Goal: Task Accomplishment & Management: Complete application form

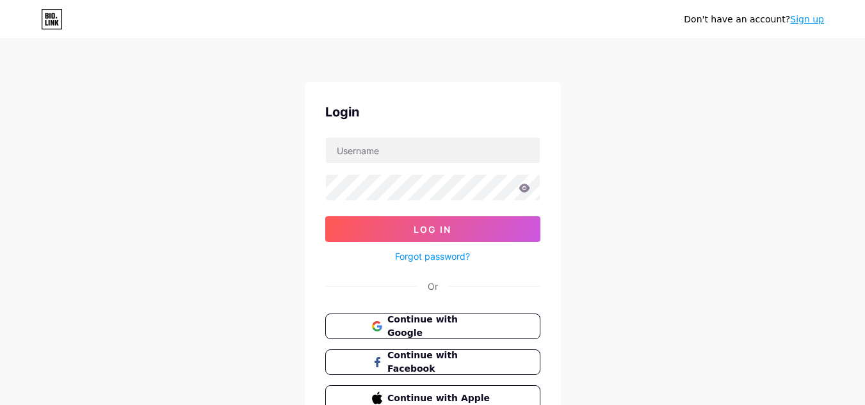
scroll to position [64, 0]
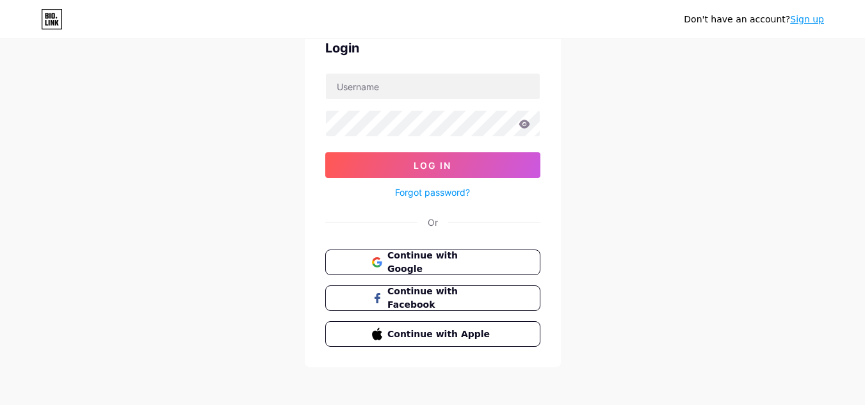
click at [808, 21] on link "Sign up" at bounding box center [807, 19] width 34 height 10
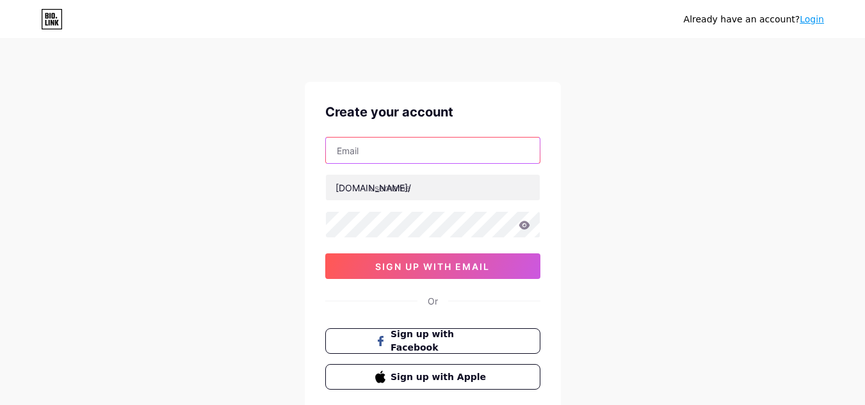
click at [455, 156] on input "text" at bounding box center [433, 151] width 214 height 26
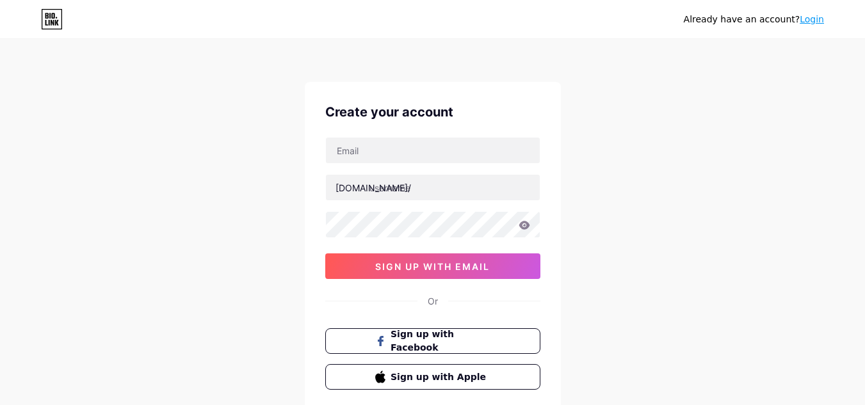
click at [611, 90] on div "Already have an account? Login Create your account bio.link/ 0cAFcWeA6d8w2wTEFV…" at bounding box center [432, 245] width 865 height 490
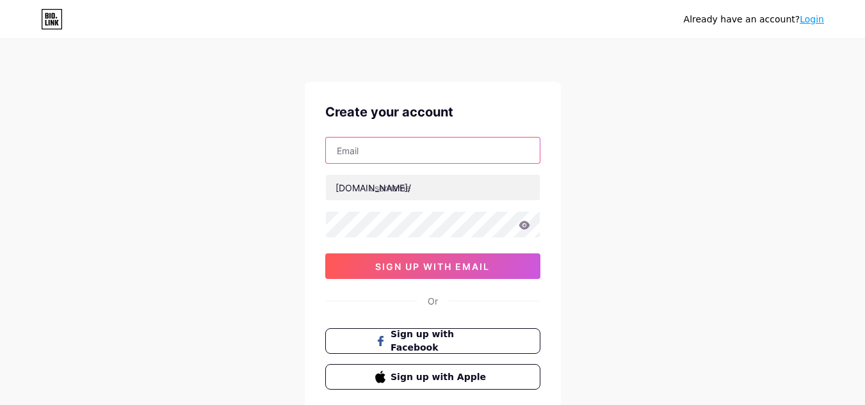
click at [379, 154] on input "text" at bounding box center [433, 151] width 214 height 26
paste input "animebaby001yt@gmail.com"
type input "animebaby001yt@gmail.com"
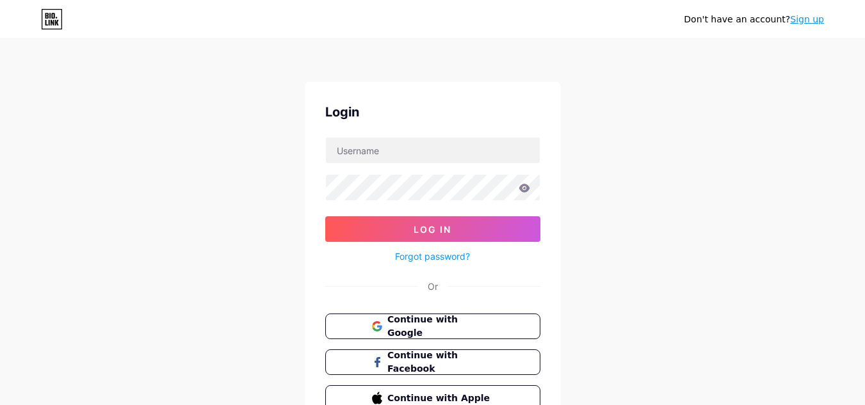
scroll to position [64, 0]
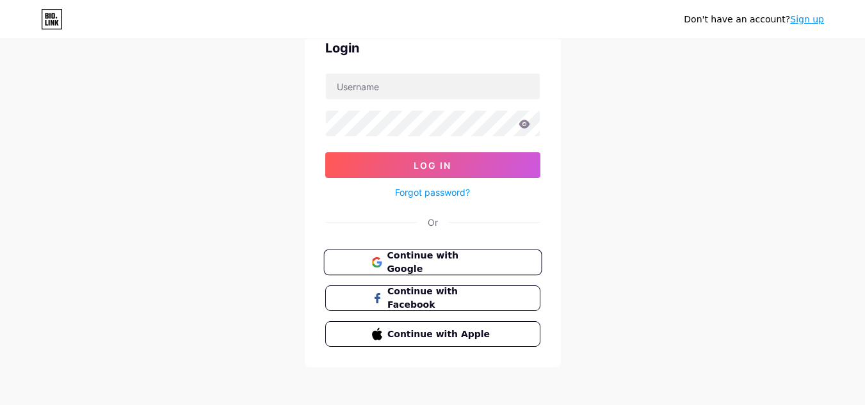
click at [442, 255] on span "Continue with Google" at bounding box center [440, 263] width 107 height 28
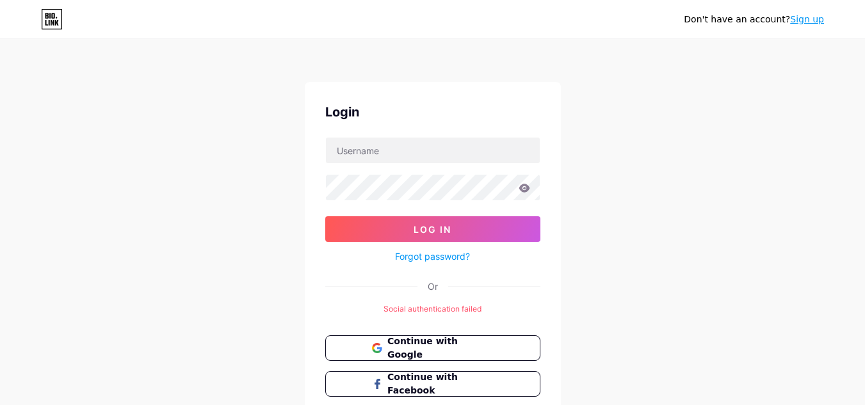
click at [231, 303] on div "Don't have an account? Sign up Login Log In Forgot password? Or Social authenti…" at bounding box center [432, 247] width 865 height 494
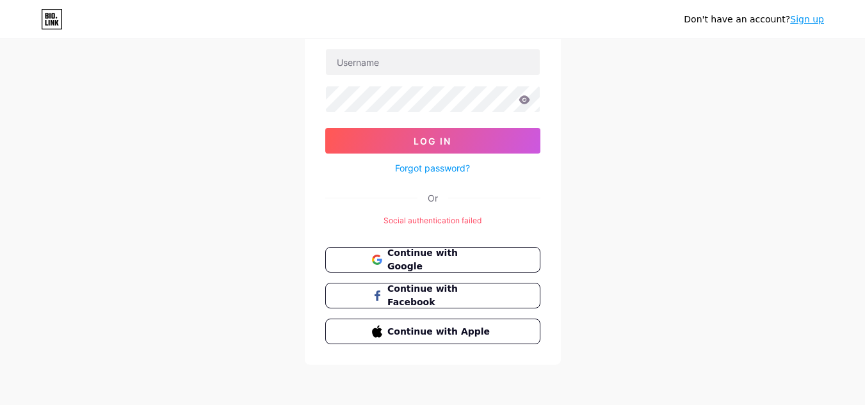
scroll to position [24, 0]
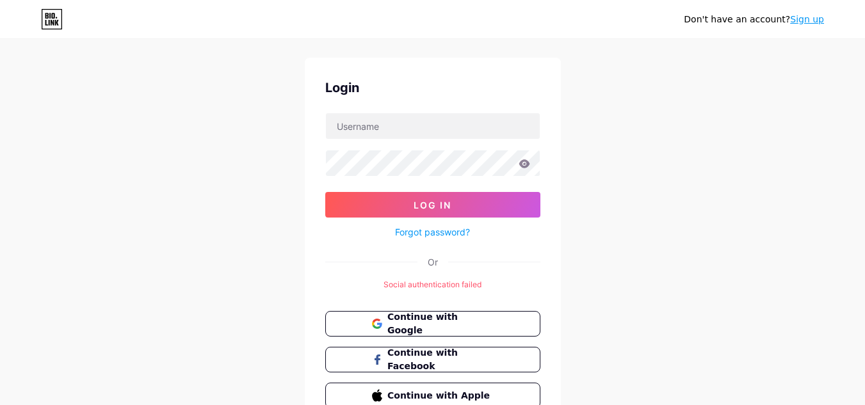
click at [725, 125] on div "Don't have an account? Sign up Login Log In Forgot password? Or Social authenti…" at bounding box center [432, 223] width 865 height 494
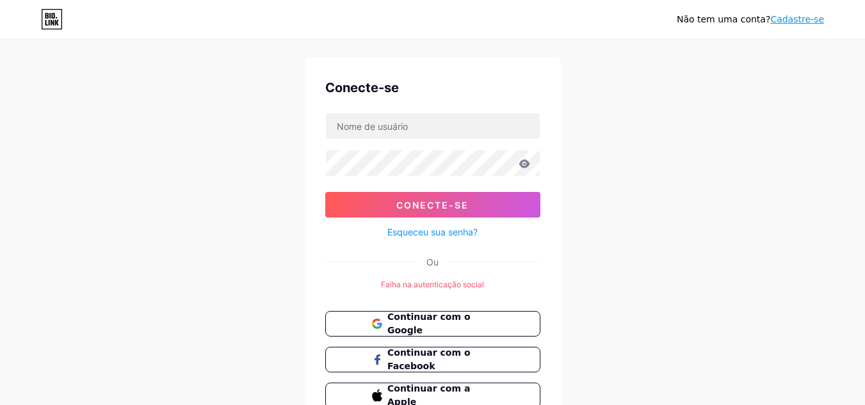
click at [729, 104] on div "Não tem uma conta? Cadastre-se Conecte-se Conecte-se Esqueceu sua senha? Ou Fal…" at bounding box center [432, 223] width 865 height 494
click at [722, 129] on div "Não tem uma conta? Cadastre-se Conecte-se Conecte-se Esqueceu sua senha? Ou Fal…" at bounding box center [432, 223] width 865 height 494
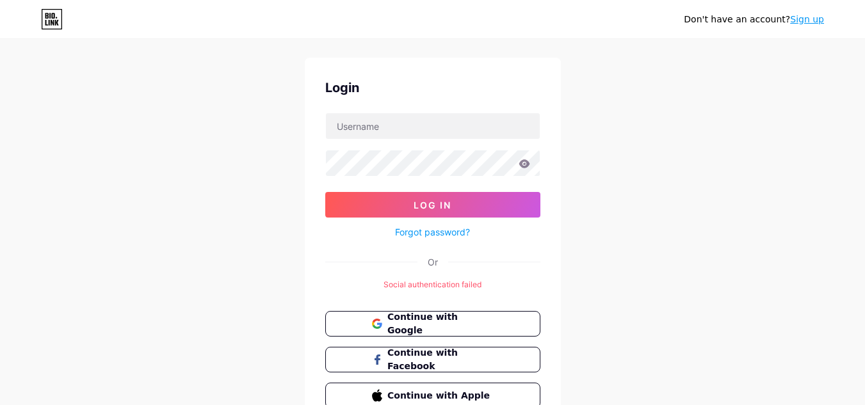
click at [809, 17] on link "Sign up" at bounding box center [807, 19] width 34 height 10
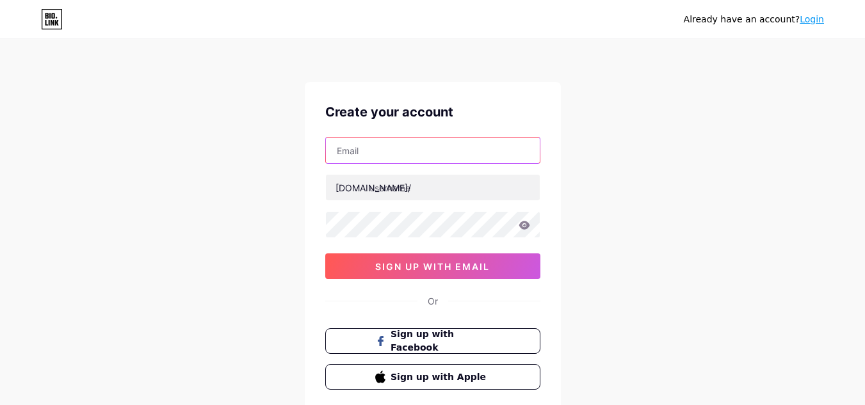
click at [385, 150] on input "text" at bounding box center [433, 151] width 214 height 26
type input "animebaby001yt@gmail.com"
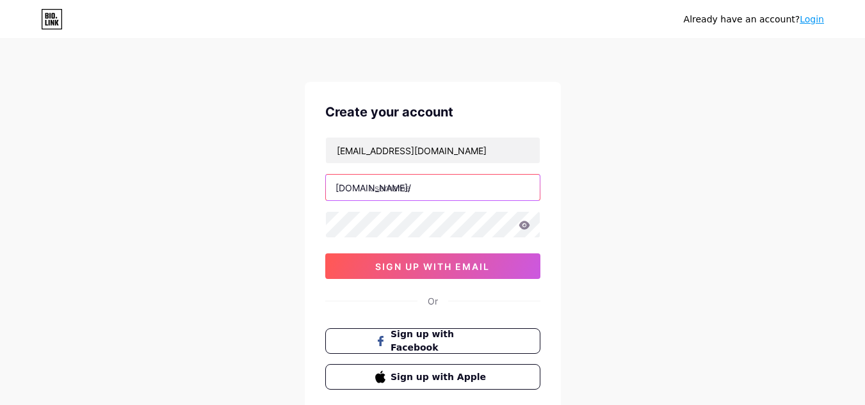
click at [384, 188] on input "text" at bounding box center [433, 188] width 214 height 26
type input "planetakids"
click at [527, 226] on icon at bounding box center [524, 225] width 11 height 8
click at [525, 225] on icon at bounding box center [523, 226] width 11 height 9
click at [695, 308] on div "Already have an account? Login Create your account animebaby001yt@gmail.com bio…" at bounding box center [432, 245] width 865 height 490
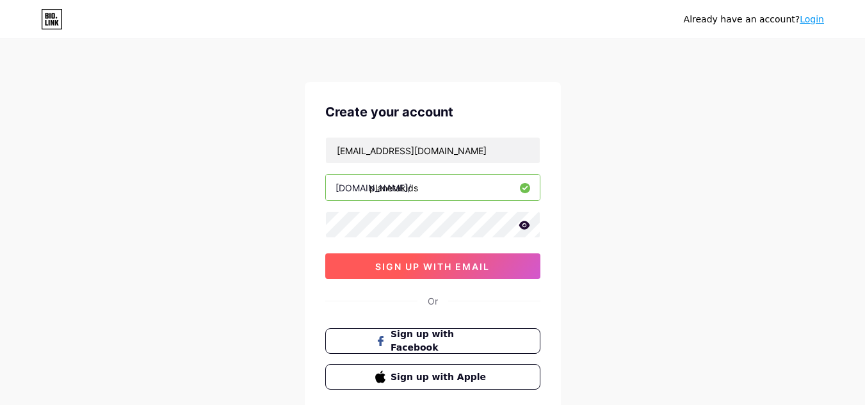
click at [418, 267] on span "sign up with email" at bounding box center [432, 266] width 115 height 11
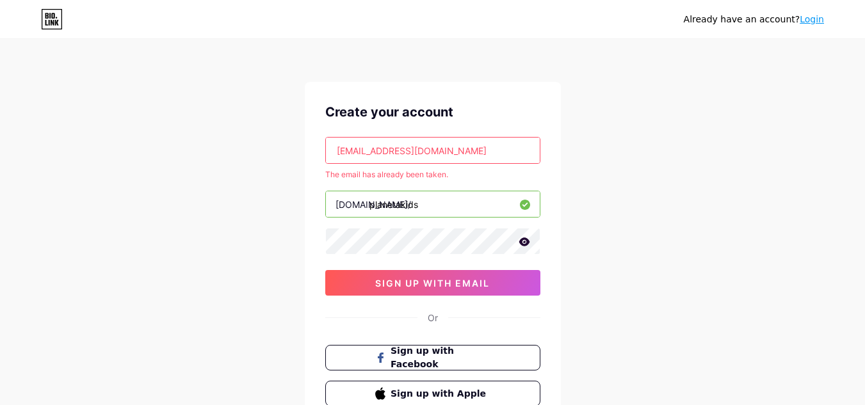
click at [686, 290] on div "Already have an account? Login Create your account animebaby001yt@gmail.com The…" at bounding box center [432, 253] width 865 height 506
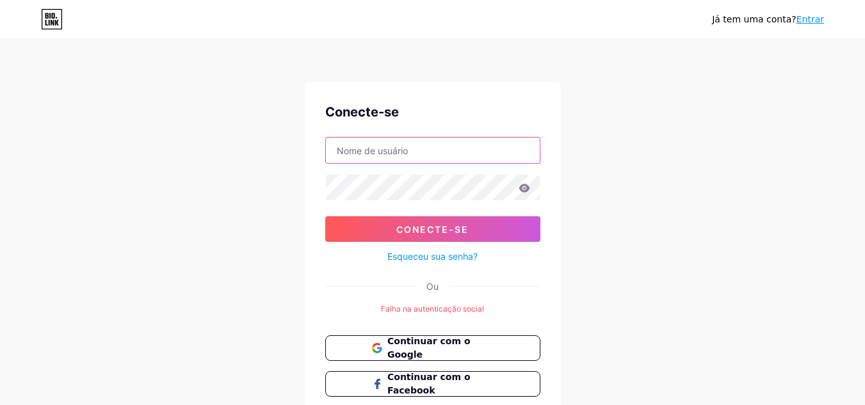
click at [350, 150] on input "text" at bounding box center [433, 151] width 214 height 26
click at [352, 145] on input "text" at bounding box center [433, 151] width 214 height 26
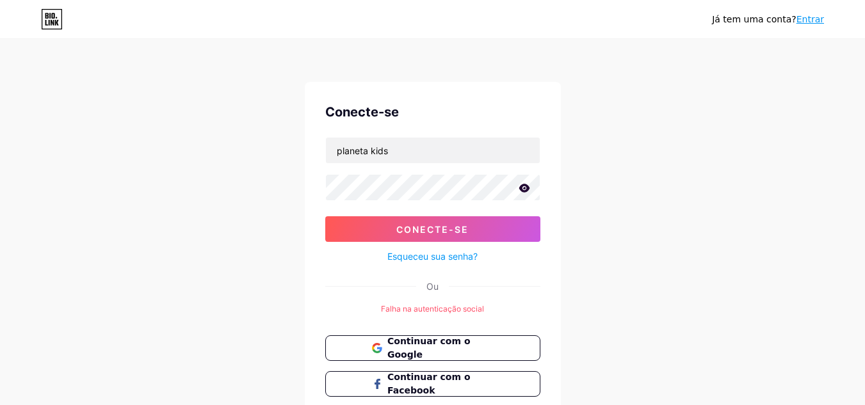
click at [526, 188] on icon at bounding box center [525, 188] width 12 height 9
click at [526, 188] on icon at bounding box center [523, 188] width 11 height 9
click at [0, 0] on icon at bounding box center [0, 0] width 0 height 0
click at [691, 207] on div "Já tem uma conta? Entrar Conecte-se planeta kids Conecte-se Esqueceu sua senha?…" at bounding box center [432, 247] width 865 height 494
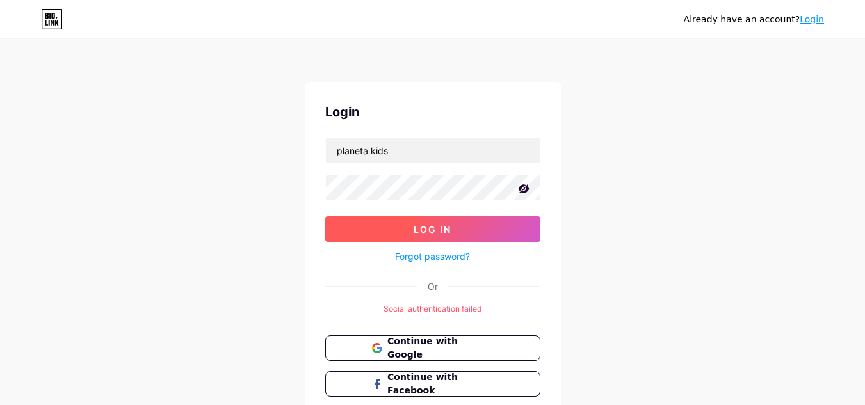
click at [437, 229] on span "Log In" at bounding box center [433, 229] width 38 height 11
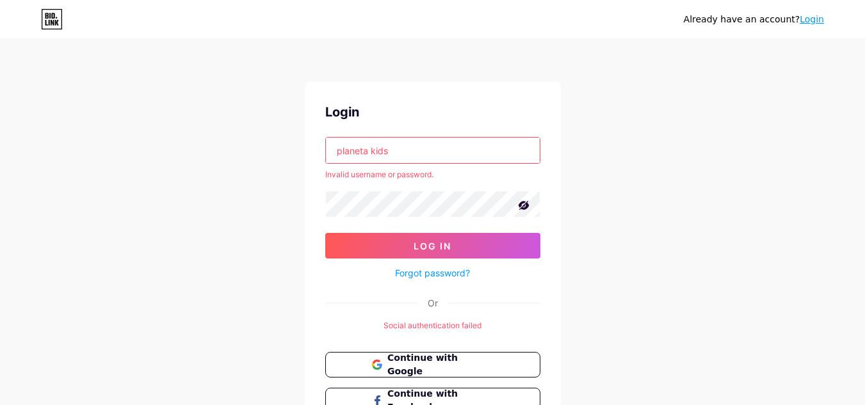
click at [698, 250] on div "Already have an account? Login Login planeta kids Invalid username or password.…" at bounding box center [432, 255] width 865 height 511
drag, startPoint x: 398, startPoint y: 153, endPoint x: 334, endPoint y: 152, distance: 64.0
click at [334, 152] on input "planeta kids" at bounding box center [433, 151] width 214 height 26
type input "laneta kids"
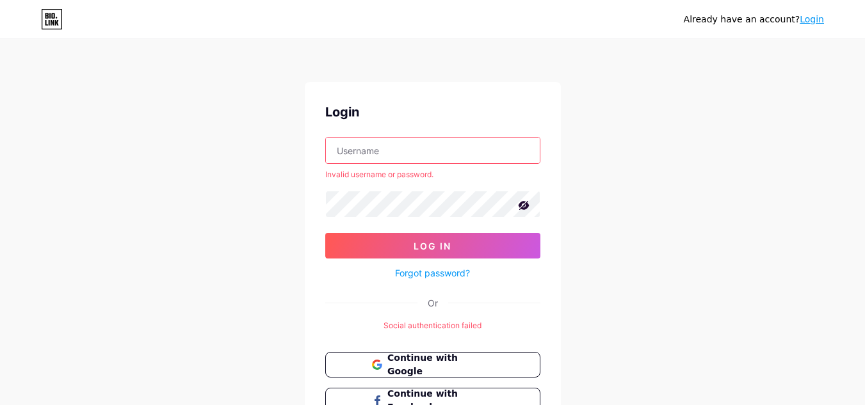
drag, startPoint x: 403, startPoint y: 150, endPoint x: 325, endPoint y: 152, distance: 78.1
click at [326, 152] on input "text" at bounding box center [433, 151] width 214 height 26
click at [792, 218] on div "Already have an account? Login Login Invalid username or password. Log In Forgo…" at bounding box center [432, 255] width 865 height 511
click at [499, 366] on button "Continue with Google" at bounding box center [432, 365] width 218 height 26
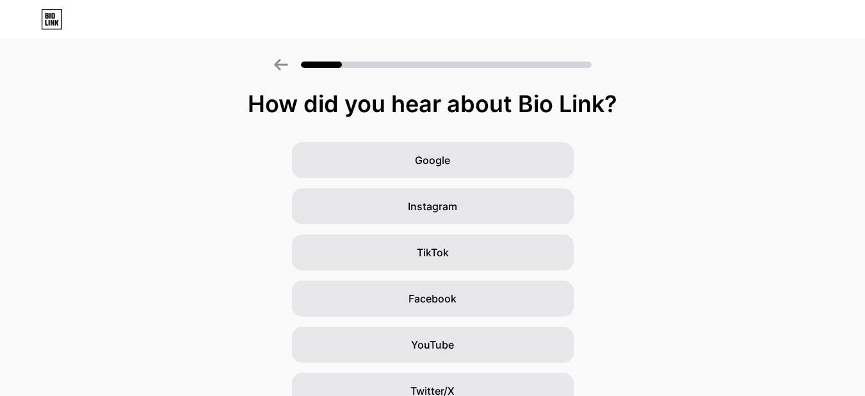
click at [753, 257] on div "Google Instagram TikTok Facebook YouTube Twitter/X Friends/family Other" at bounding box center [432, 321] width 865 height 359
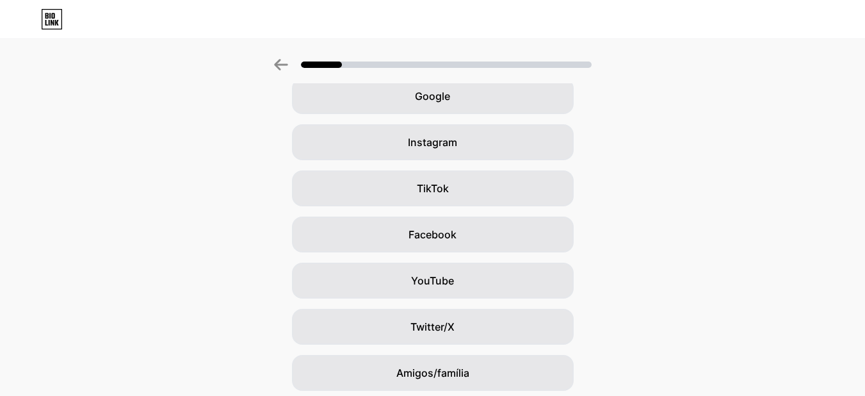
scroll to position [128, 0]
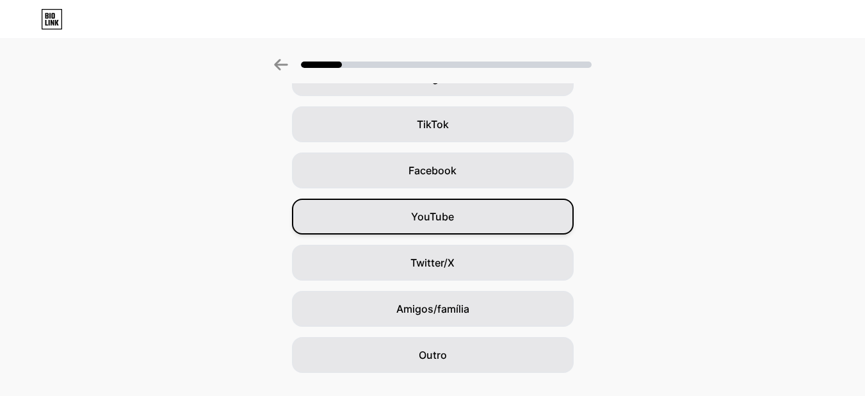
click at [471, 222] on div "YouTube" at bounding box center [433, 216] width 282 height 36
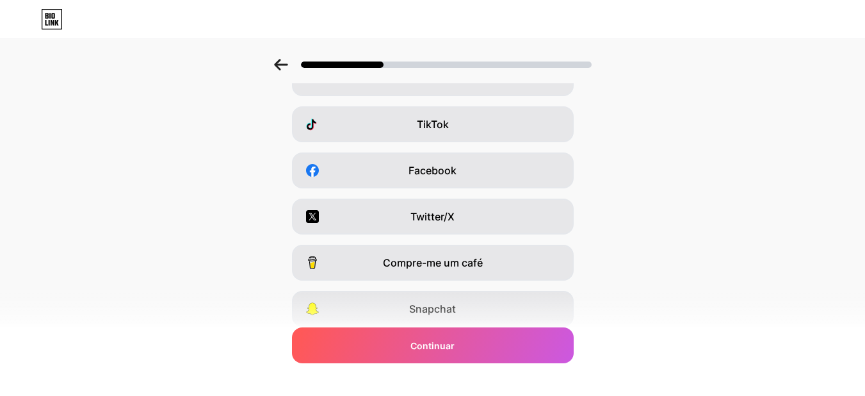
scroll to position [0, 0]
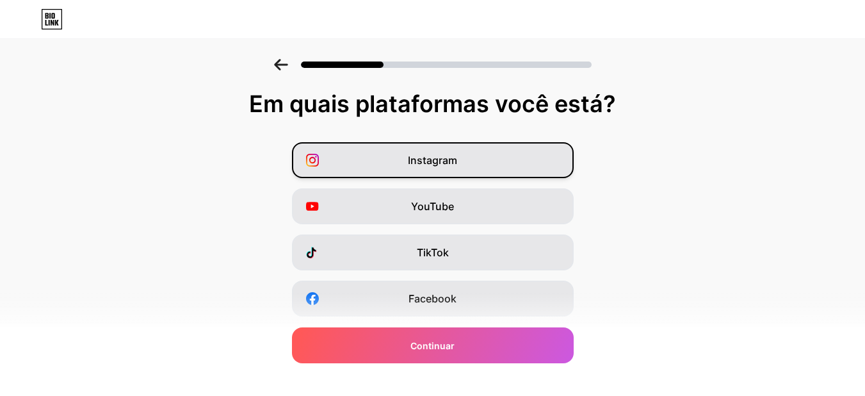
click at [512, 164] on div "Instagram" at bounding box center [433, 160] width 282 height 36
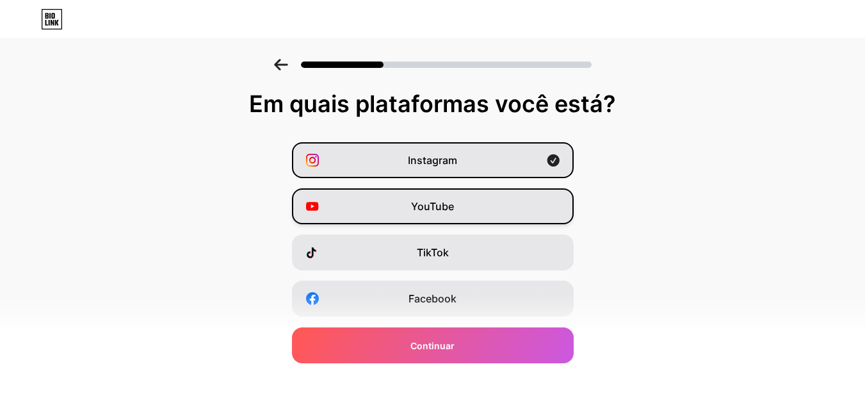
click at [489, 202] on div "YouTube" at bounding box center [433, 206] width 282 height 36
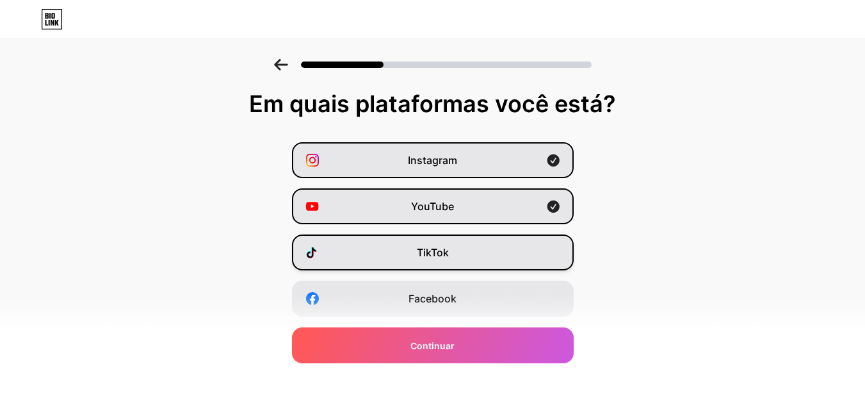
click at [473, 247] on div "TikTok" at bounding box center [433, 252] width 282 height 36
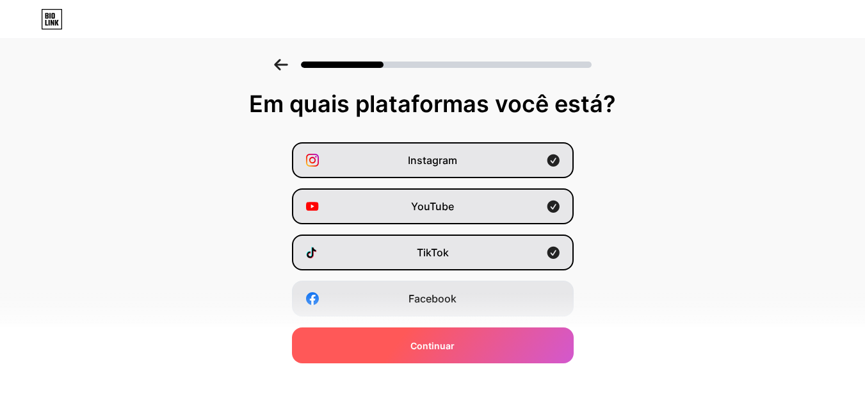
click at [514, 355] on div "Continuar" at bounding box center [433, 345] width 282 height 36
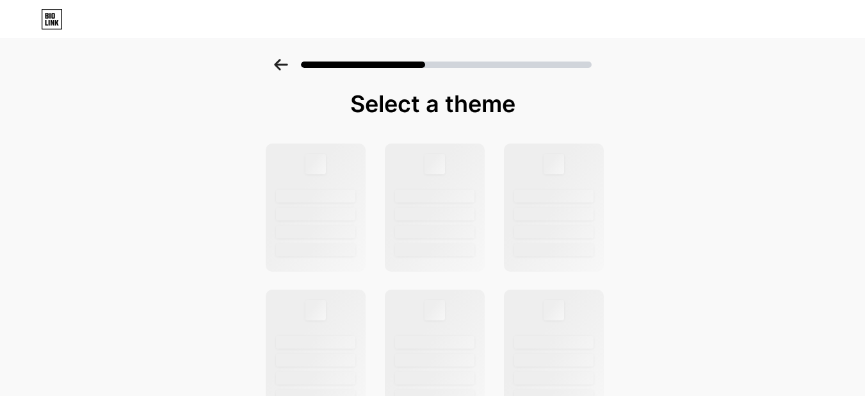
click at [287, 61] on icon at bounding box center [281, 65] width 14 height 12
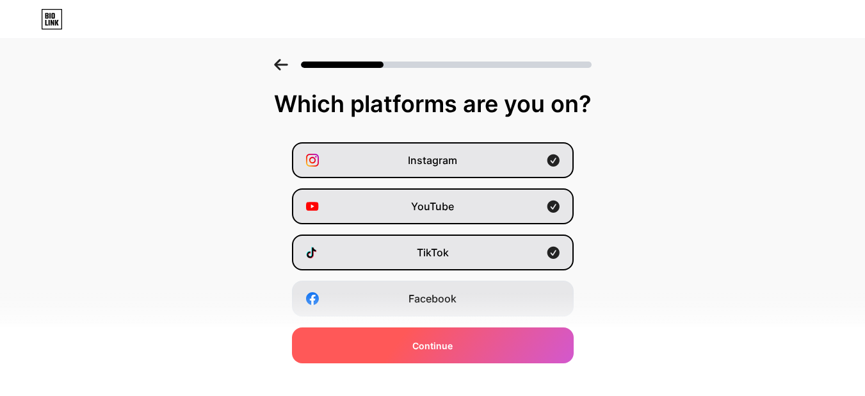
click at [473, 346] on div "Continue" at bounding box center [433, 345] width 282 height 36
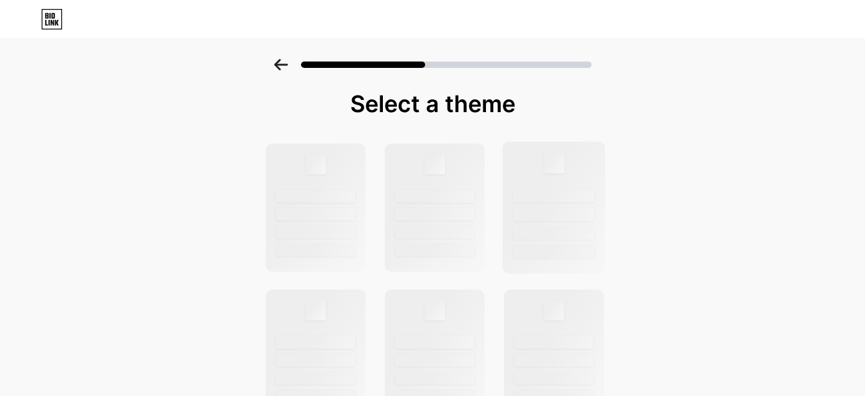
click at [569, 211] on div at bounding box center [554, 213] width 82 height 13
click at [391, 214] on div at bounding box center [434, 208] width 103 height 132
click at [462, 98] on div "Select a theme" at bounding box center [432, 104] width 339 height 26
drag, startPoint x: 628, startPoint y: 102, endPoint x: 663, endPoint y: 107, distance: 35.0
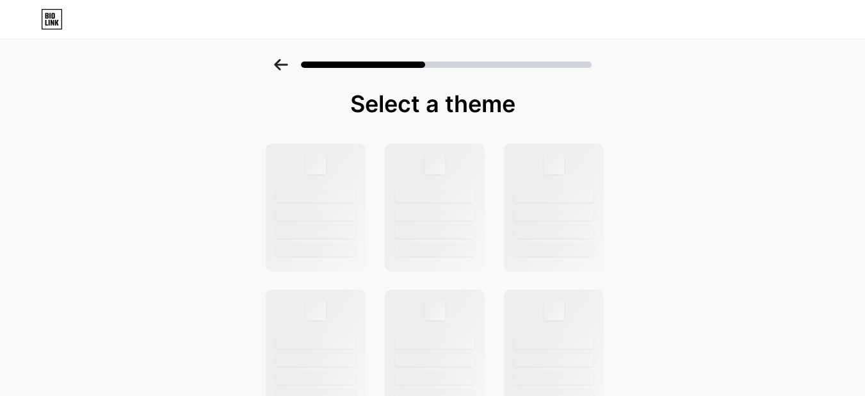
click at [463, 179] on div at bounding box center [434, 208] width 103 height 132
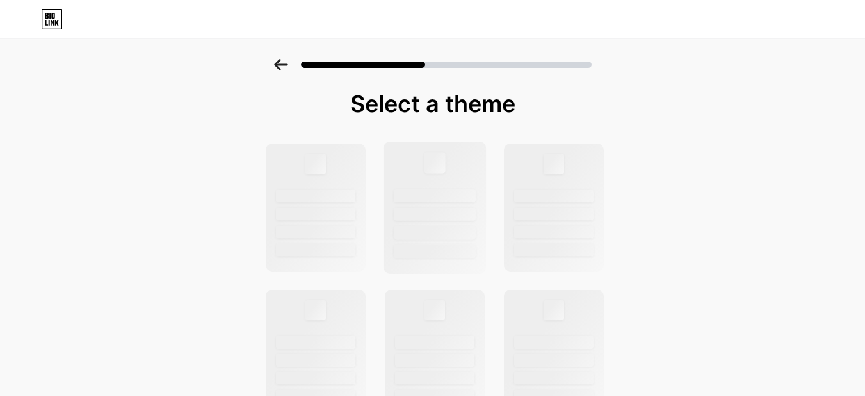
click at [463, 179] on div at bounding box center [434, 208] width 103 height 132
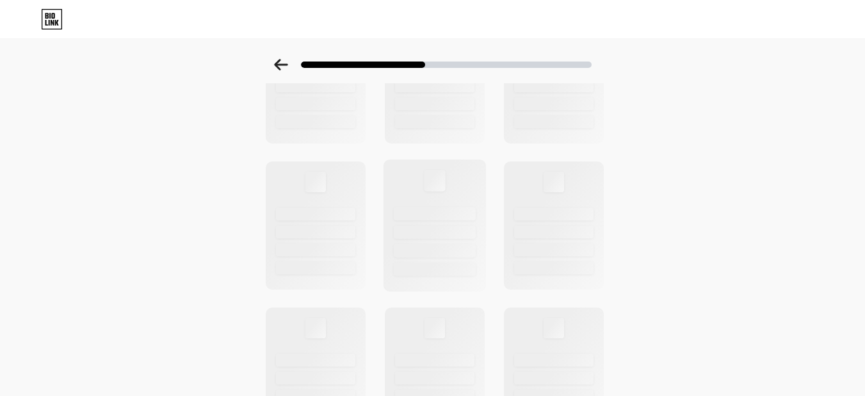
scroll to position [512, 0]
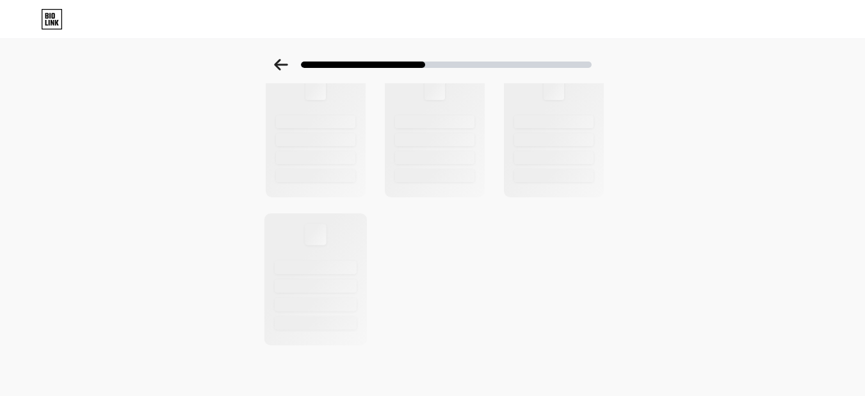
click at [344, 279] on div at bounding box center [316, 285] width 82 height 13
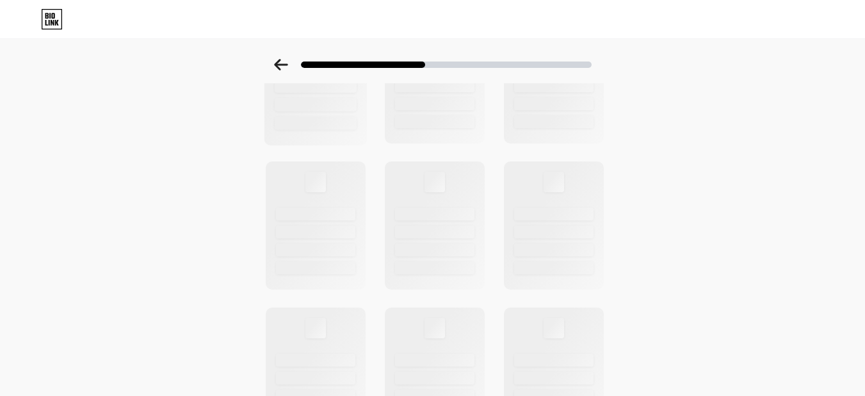
scroll to position [0, 0]
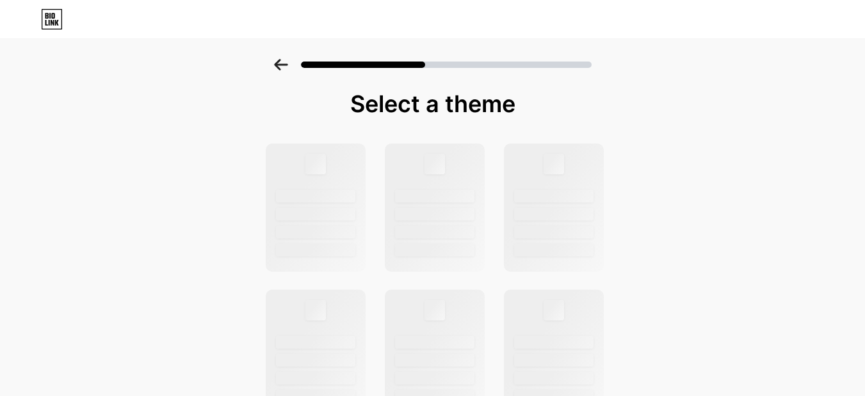
click at [404, 49] on div at bounding box center [432, 60] width 865 height 45
click at [412, 63] on div at bounding box center [363, 64] width 125 height 6
click at [469, 65] on div at bounding box center [446, 64] width 291 height 6
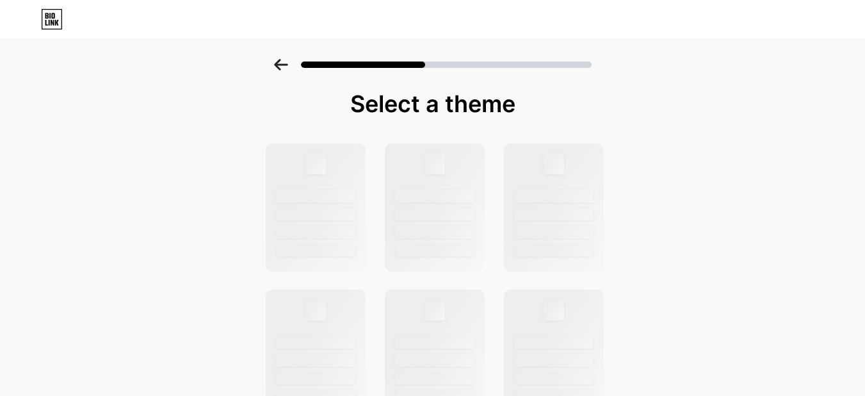
click at [480, 108] on div "Select a theme" at bounding box center [432, 104] width 339 height 26
click at [450, 106] on div "Select a theme" at bounding box center [432, 104] width 339 height 26
click at [341, 103] on div "Select a theme" at bounding box center [432, 104] width 339 height 26
click at [343, 179] on div at bounding box center [315, 208] width 103 height 132
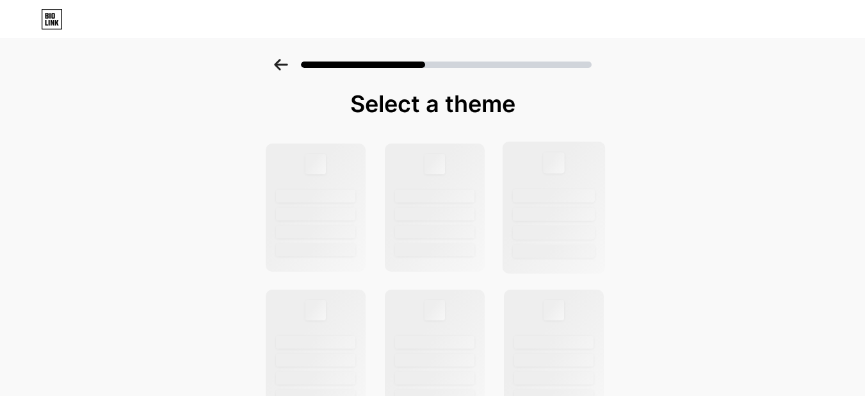
click at [510, 188] on div at bounding box center [553, 208] width 103 height 132
click at [555, 172] on div at bounding box center [553, 162] width 21 height 21
click at [436, 175] on div at bounding box center [434, 208] width 103 height 132
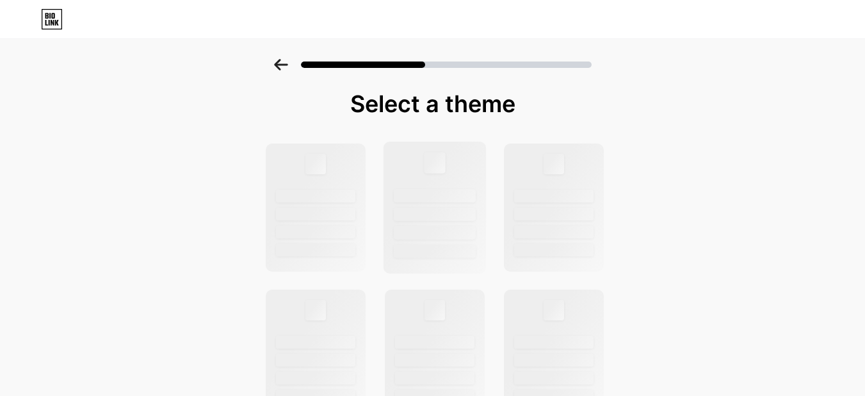
click at [436, 175] on div at bounding box center [434, 208] width 103 height 132
click at [301, 178] on div at bounding box center [315, 208] width 103 height 132
click at [303, 178] on div at bounding box center [315, 208] width 103 height 132
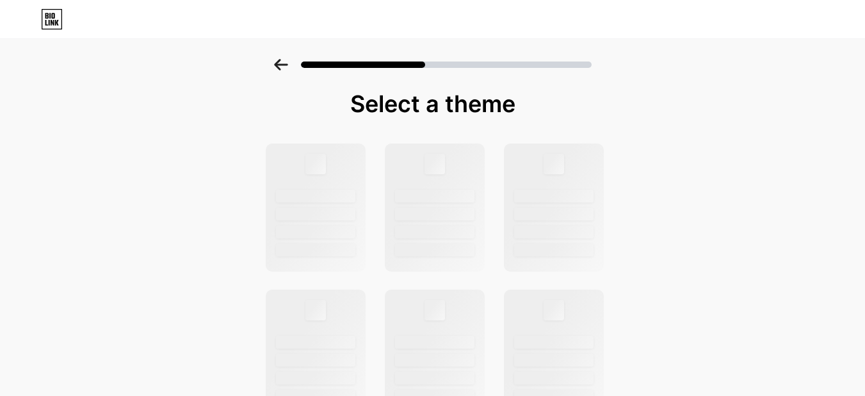
click at [288, 66] on icon at bounding box center [281, 65] width 14 height 12
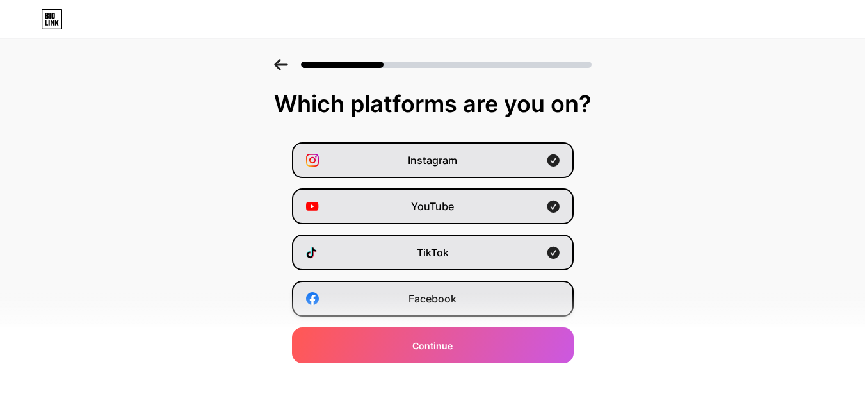
drag, startPoint x: 327, startPoint y: 290, endPoint x: 331, endPoint y: 296, distance: 6.9
click at [328, 292] on div "Facebook" at bounding box center [433, 298] width 282 height 36
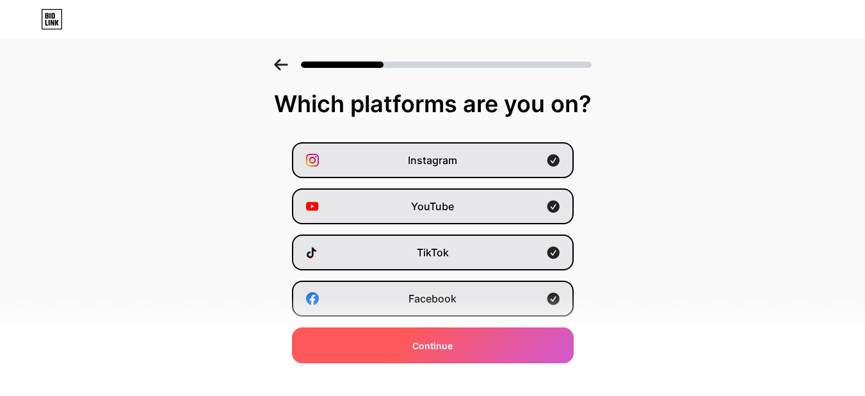
click at [448, 348] on span "Continue" at bounding box center [432, 345] width 40 height 13
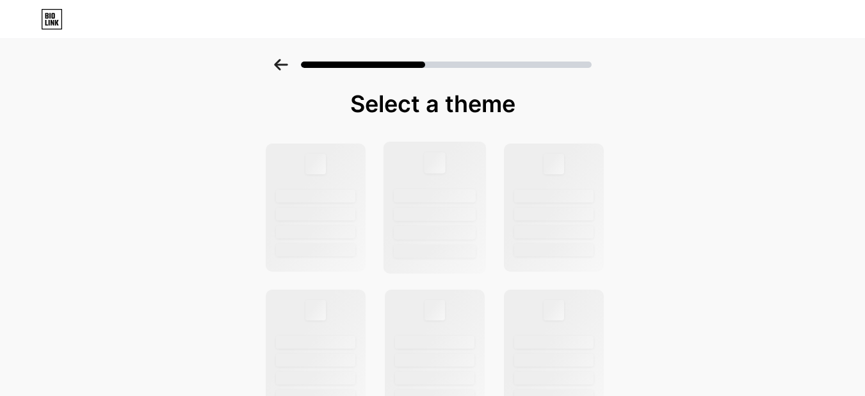
click at [424, 250] on div at bounding box center [435, 251] width 82 height 13
click at [42, 25] on icon at bounding box center [52, 20] width 20 height 20
click at [49, 21] on icon at bounding box center [49, 23] width 1 height 6
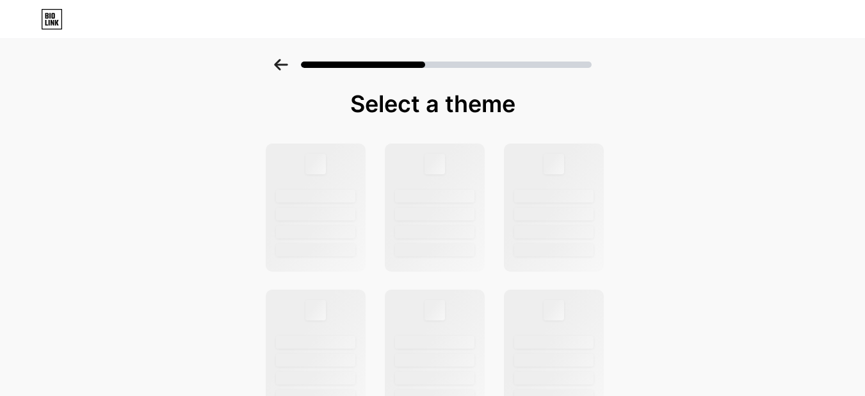
click at [284, 63] on icon at bounding box center [281, 65] width 14 height 12
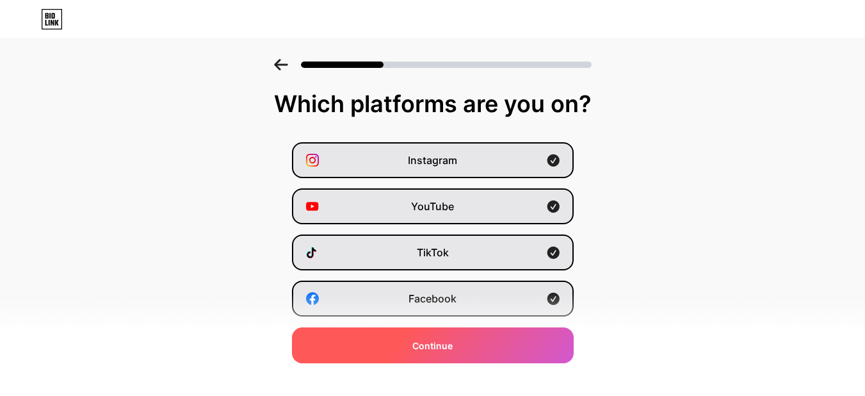
click at [403, 346] on div "Continue" at bounding box center [433, 345] width 282 height 36
